Goal: Find contact information: Find contact information

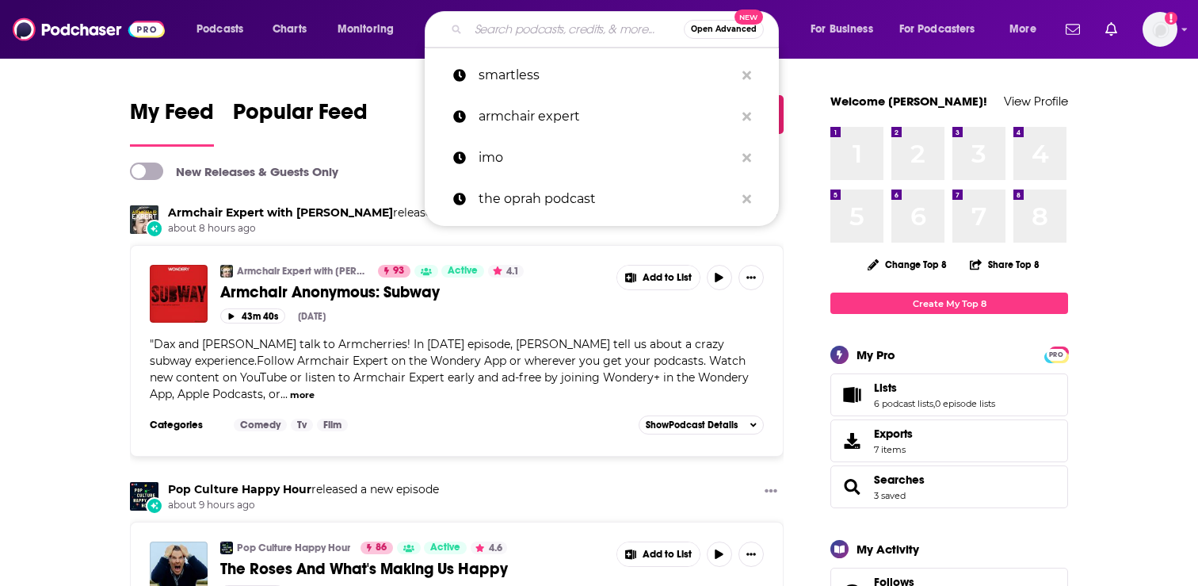
click at [563, 28] on input "Search podcasts, credits, & more..." at bounding box center [576, 29] width 216 height 25
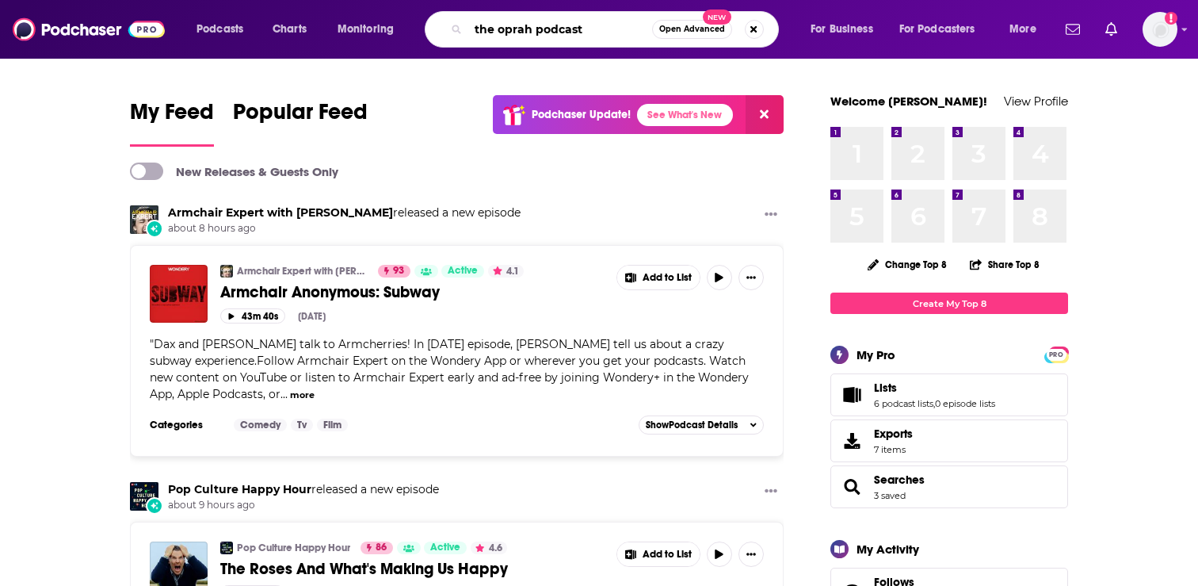
type input "the oprah podcast"
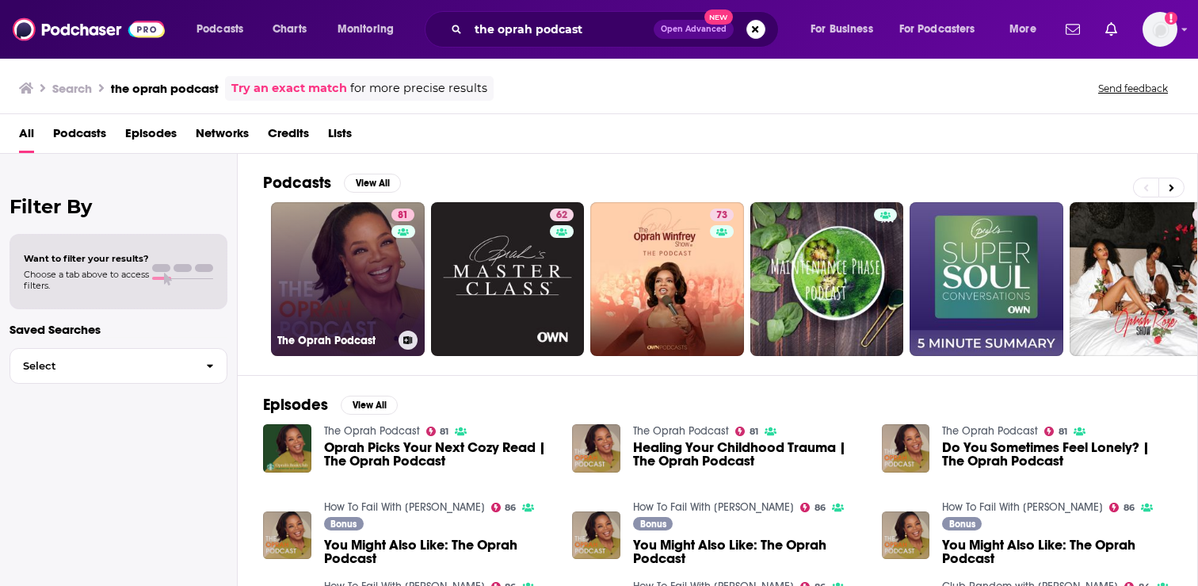
click at [361, 276] on link "81 The Oprah Podcast" at bounding box center [348, 279] width 154 height 154
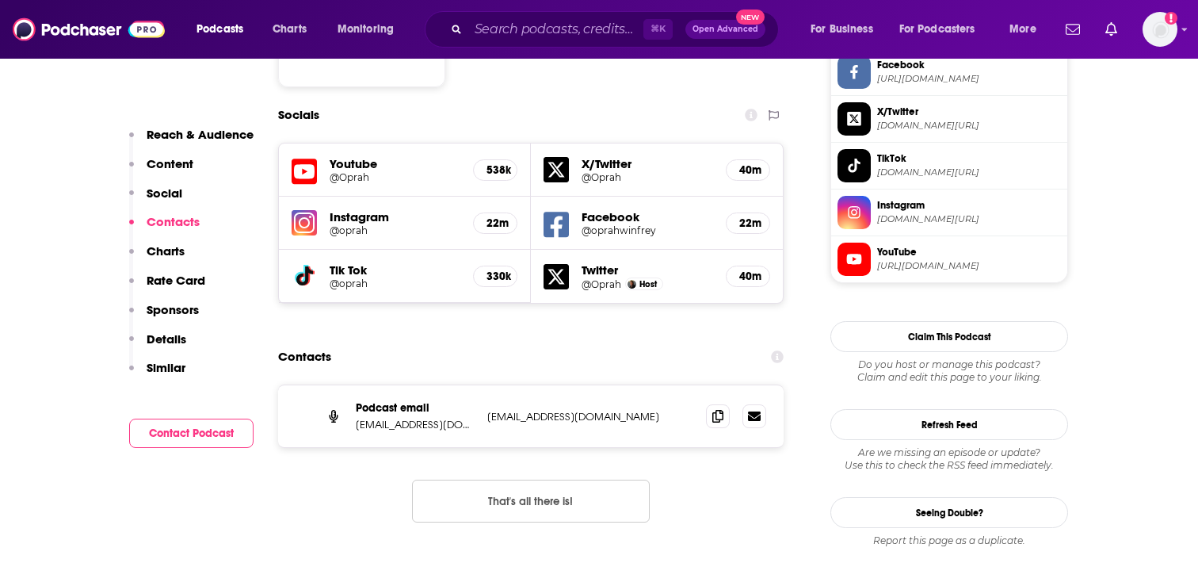
scroll to position [1345, 0]
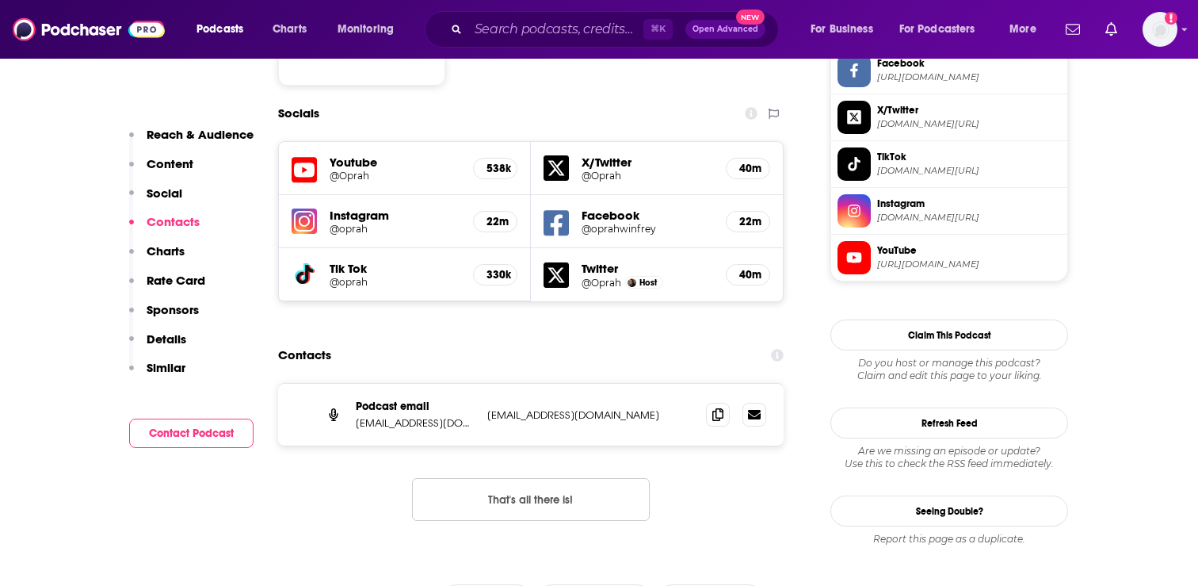
click at [402, 416] on p "[EMAIL_ADDRESS][DOMAIN_NAME]" at bounding box center [415, 422] width 119 height 13
click at [604, 408] on p "[EMAIL_ADDRESS][DOMAIN_NAME]" at bounding box center [590, 414] width 206 height 13
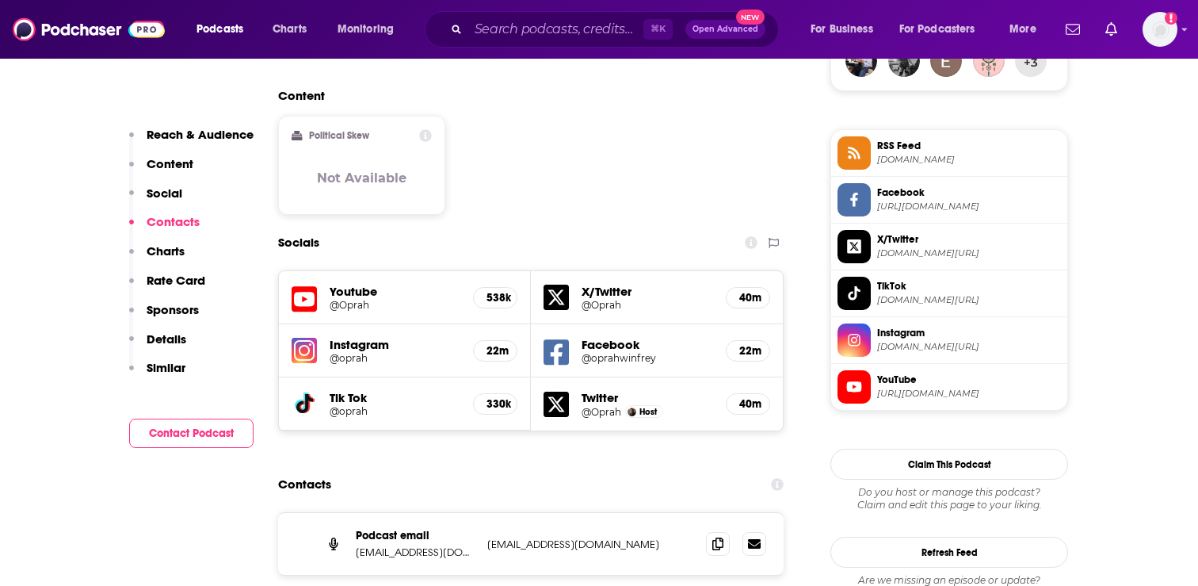
scroll to position [1212, 0]
